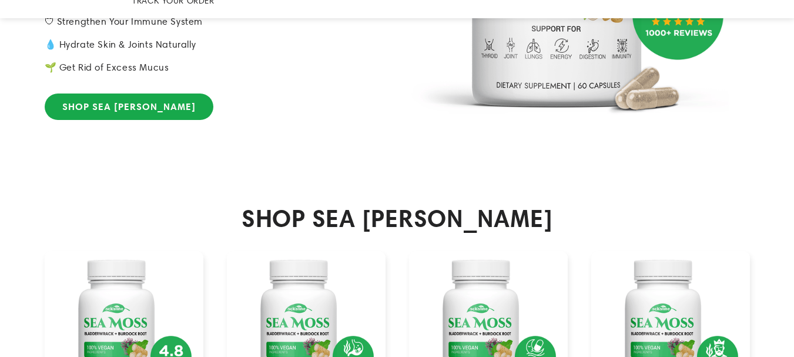
scroll to position [529, 0]
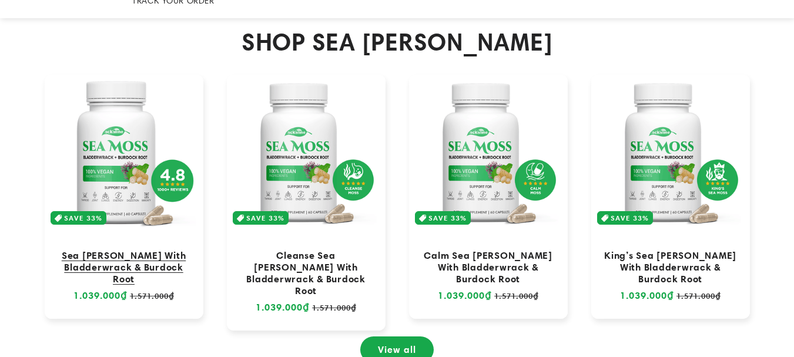
click at [169, 249] on link "Sea [PERSON_NAME] With Bladderwrack & Burdock Root" at bounding box center [123, 266] width 135 height 35
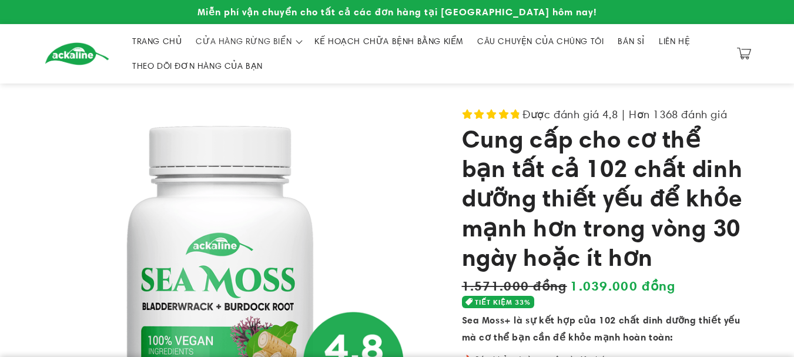
click at [555, 166] on font "Cung cấp cho cơ thể bạn tất cả 102 chất dinh dưỡng thiết yếu để khỏe mạnh hơn t…" at bounding box center [602, 198] width 281 height 148
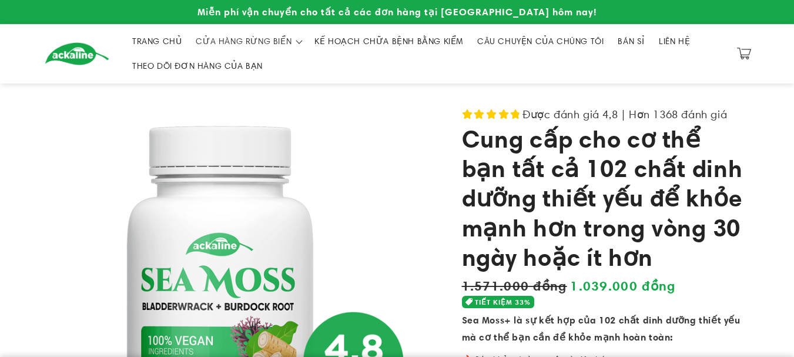
click at [159, 38] on font "TRANG CHỦ" at bounding box center [156, 41] width 49 height 11
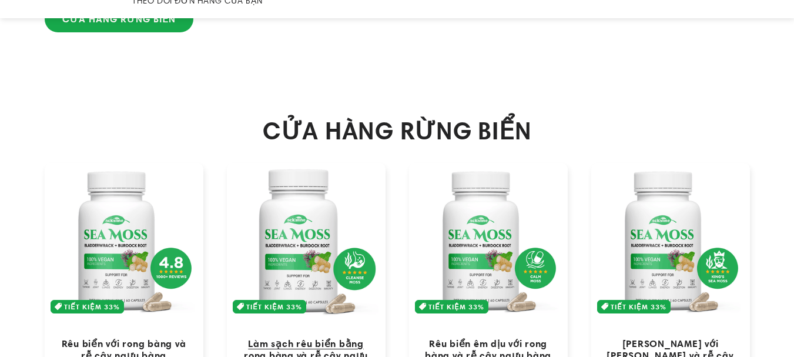
scroll to position [647, 0]
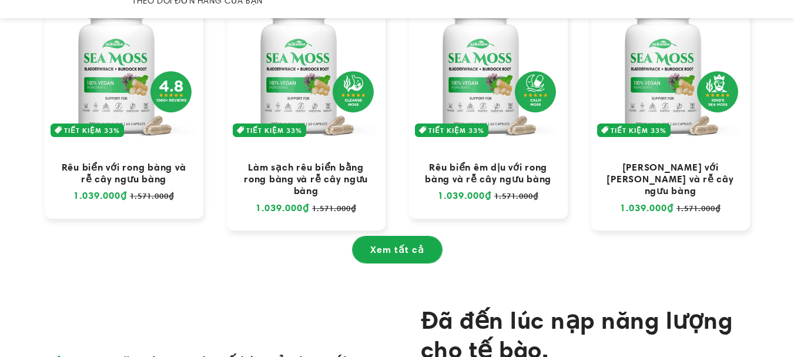
click at [417, 236] on link "Xem tất cả" at bounding box center [397, 249] width 89 height 26
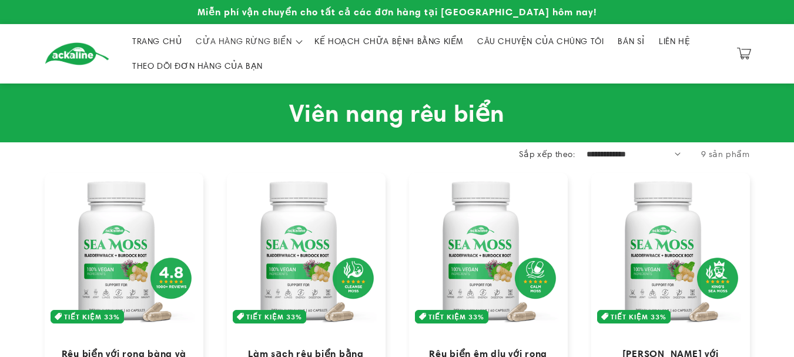
click at [234, 68] on font "THEO DÕI ĐƠN HÀNG CỦA BẠN" at bounding box center [197, 66] width 131 height 11
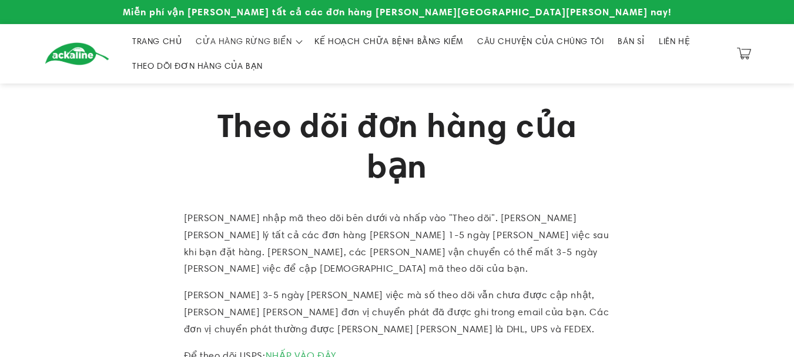
click at [347, 34] on link "KẾ HOẠCH CHỮA BỆNH BẰNG KIỂM" at bounding box center [388, 41] width 163 height 25
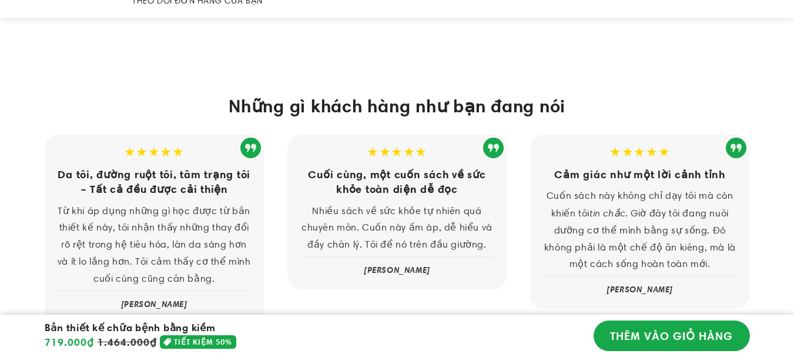
scroll to position [3074, 0]
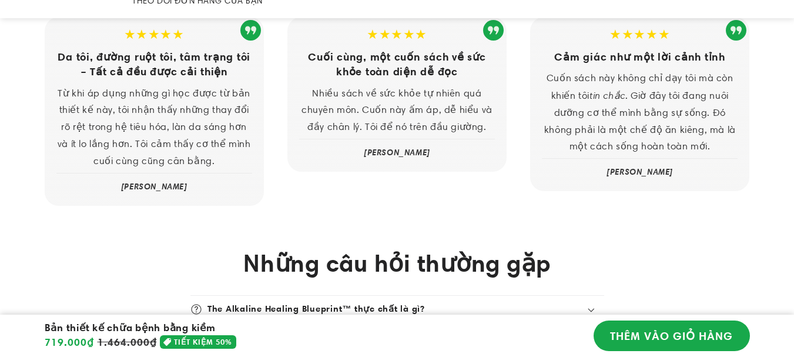
click at [395, 196] on div "Những gì khách hàng như bạn đang nói ★★★★★ Da tôi, đường ruột tôi, tâm trạng tô…" at bounding box center [397, 91] width 764 height 270
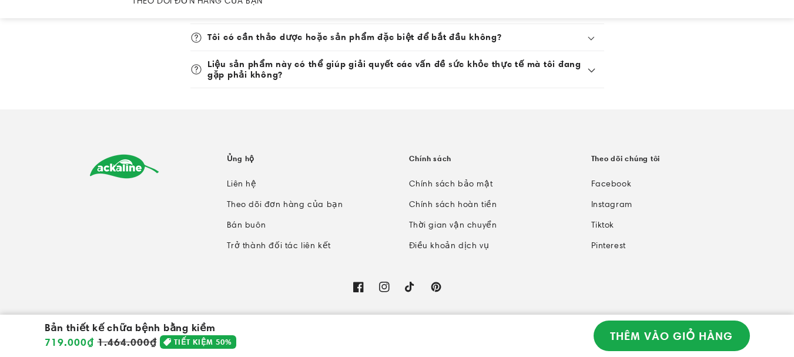
scroll to position [3545, 0]
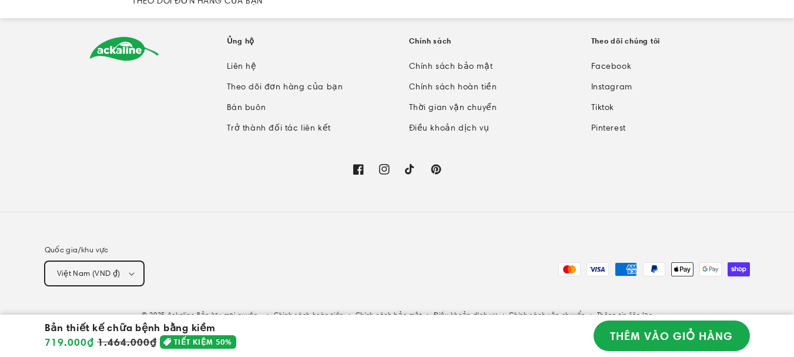
click at [133, 272] on icon "button" at bounding box center [132, 274] width 6 height 4
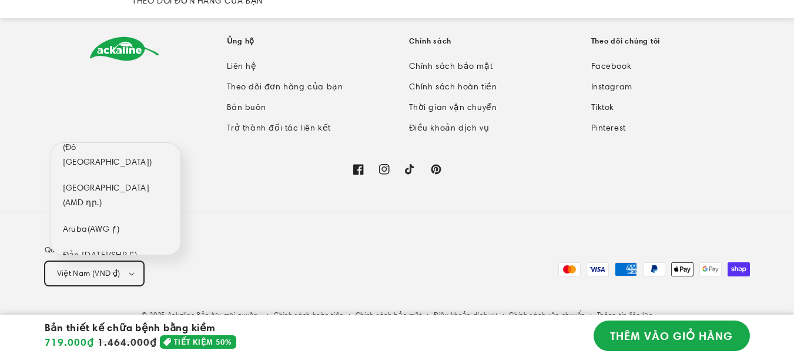
scroll to position [470, 0]
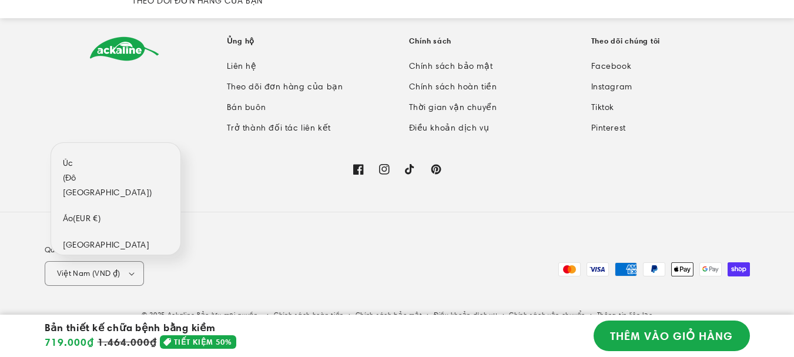
click at [244, 212] on div "Quốc gia/khu vực Việt Nam (VND ₫) [GEOGRAPHIC_DATA] (AFN ؋) [GEOGRAPHIC_DATA] (…" at bounding box center [397, 266] width 794 height 109
